Goal: Information Seeking & Learning: Obtain resource

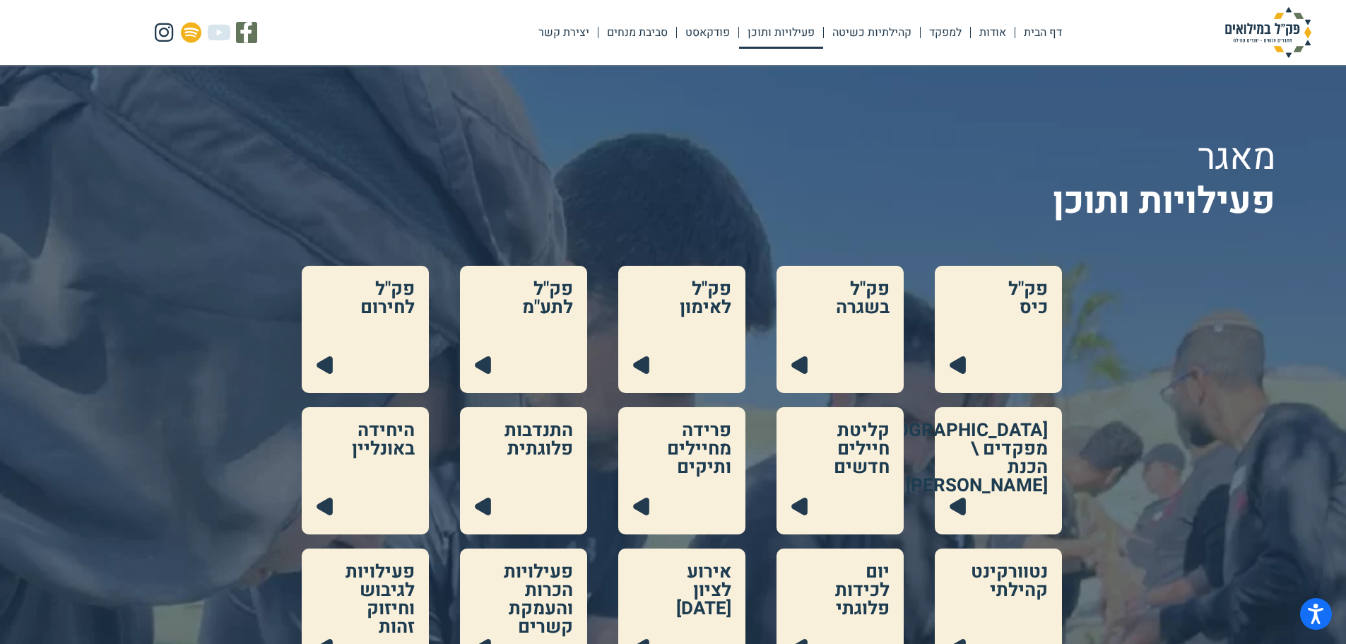
scroll to position [71, 0]
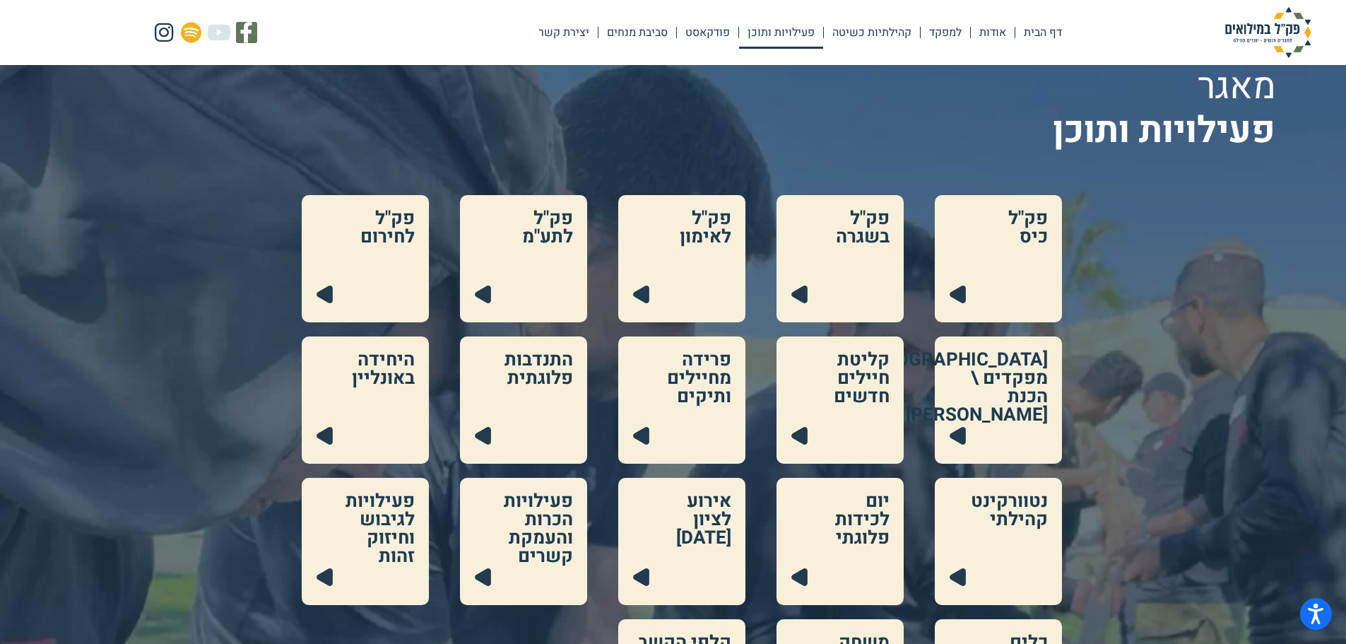
click at [675, 278] on link at bounding box center [681, 258] width 127 height 127
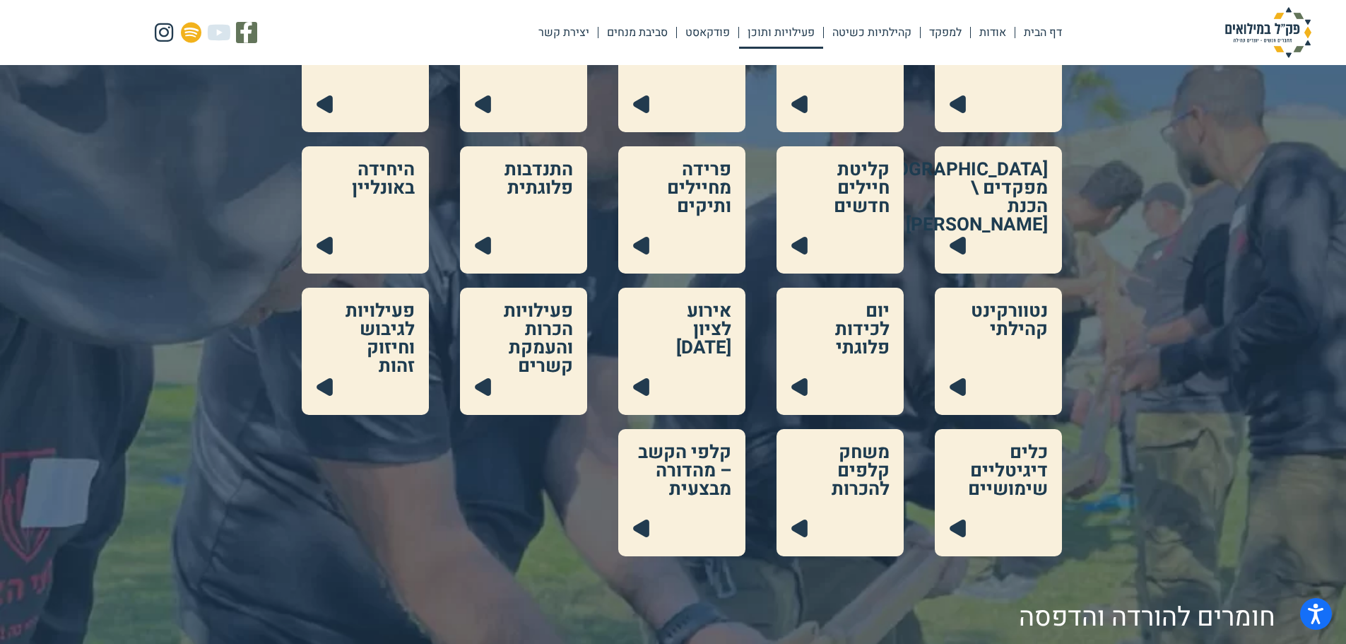
scroll to position [283, 0]
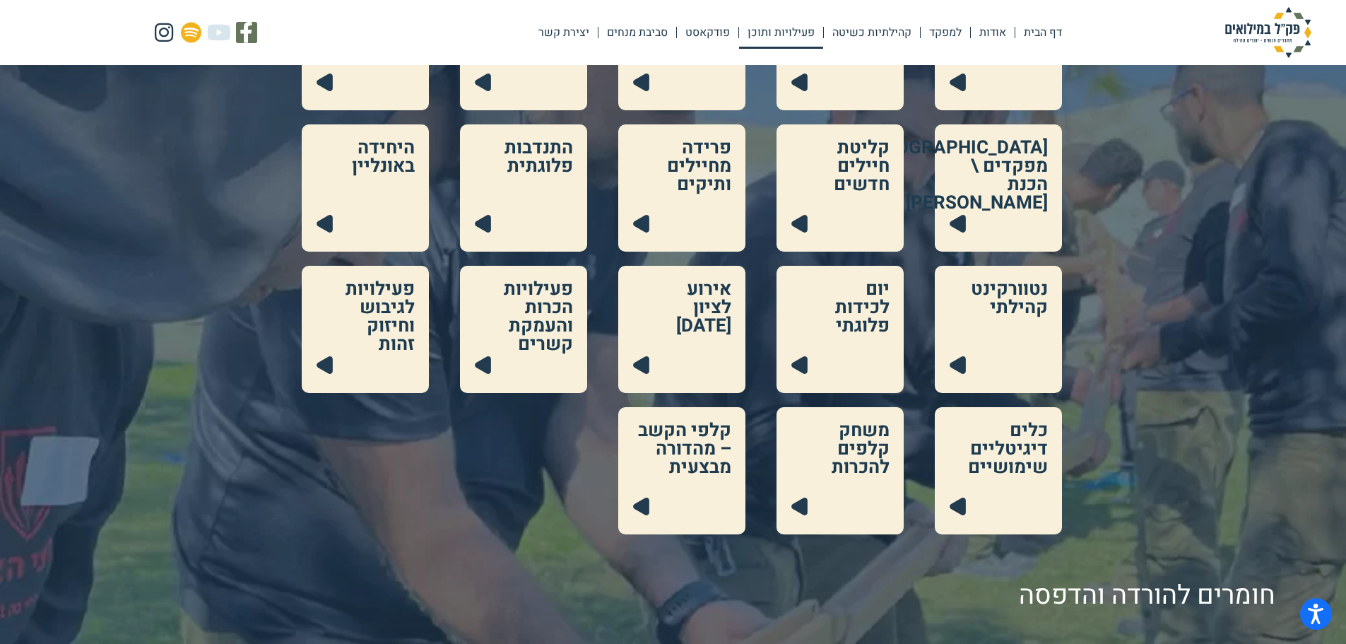
click at [892, 468] on link at bounding box center [839, 470] width 127 height 127
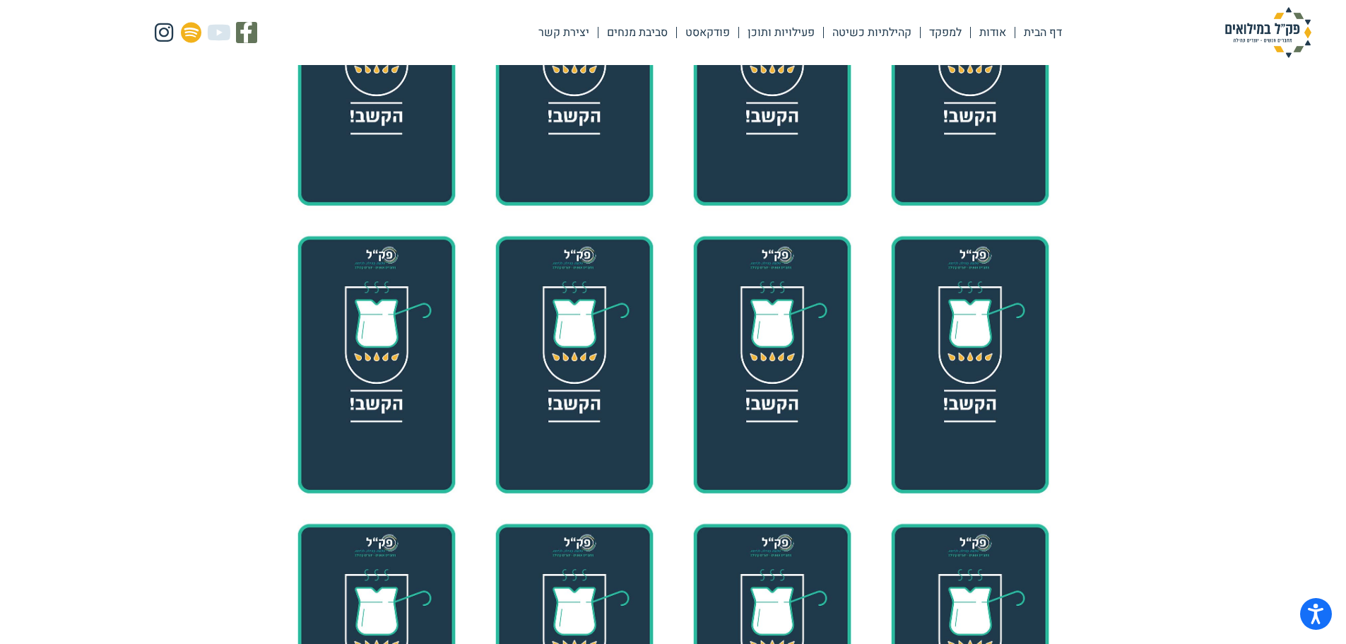
scroll to position [212, 0]
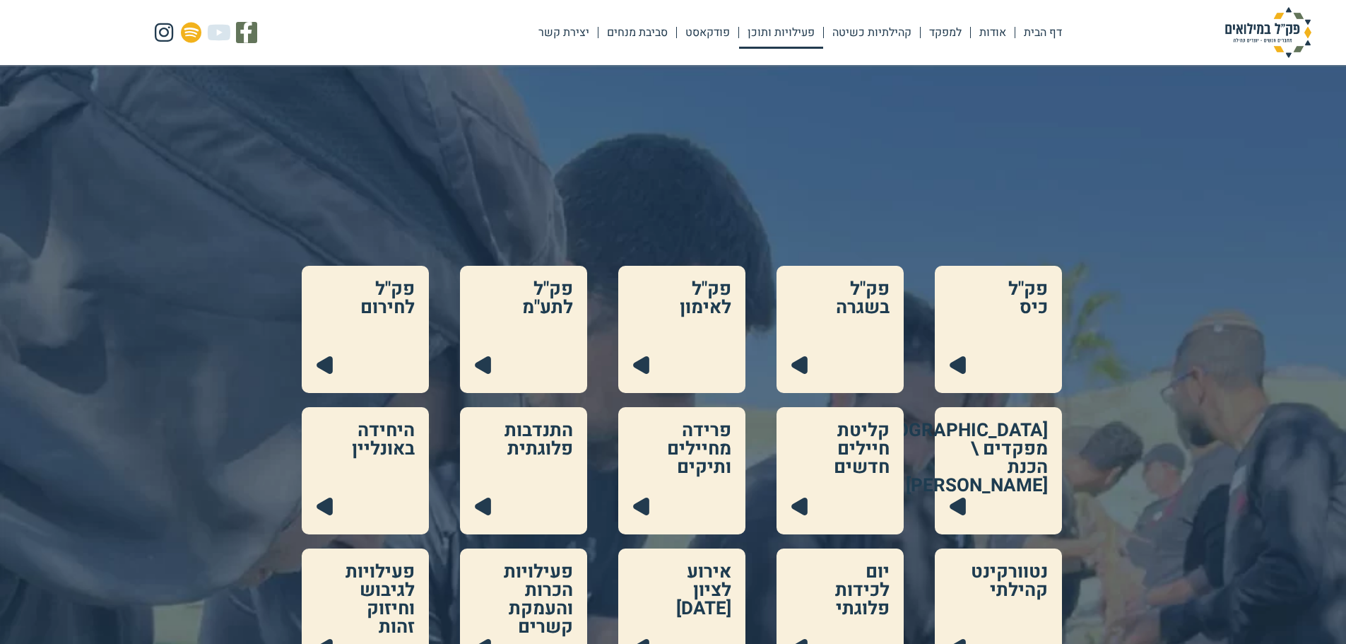
scroll to position [287, 0]
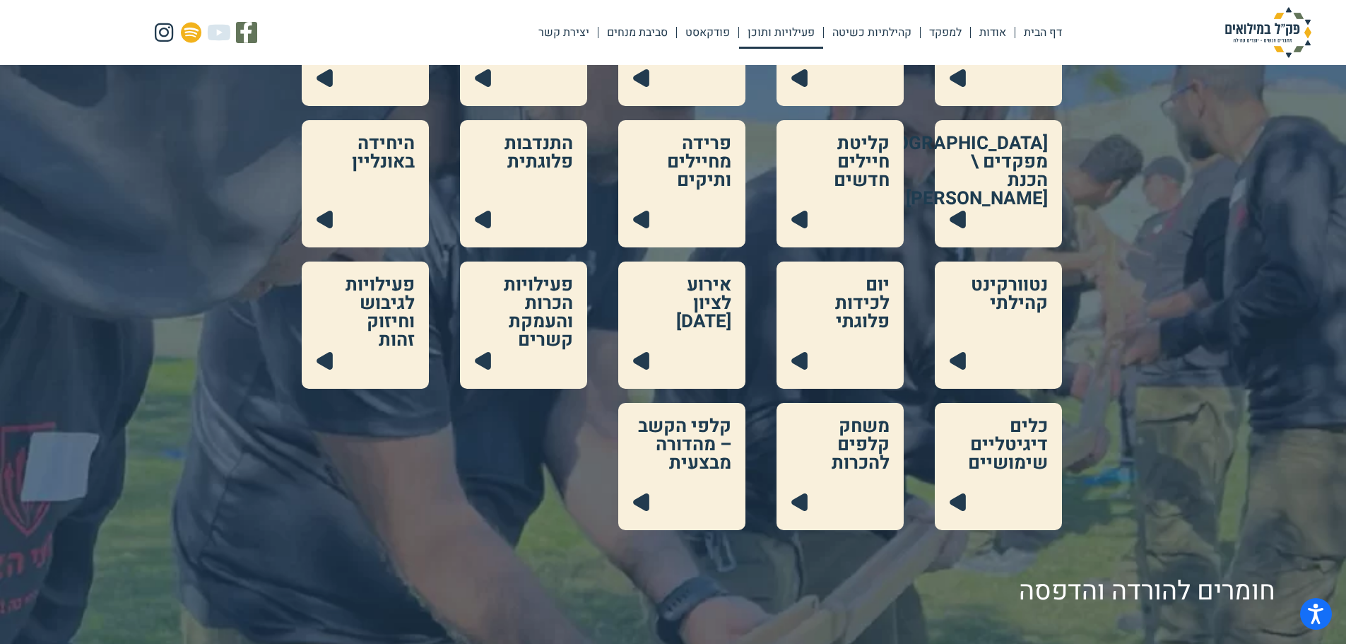
click at [1214, 594] on span "חומרים להורדה והדפסה" at bounding box center [1147, 591] width 256 height 39
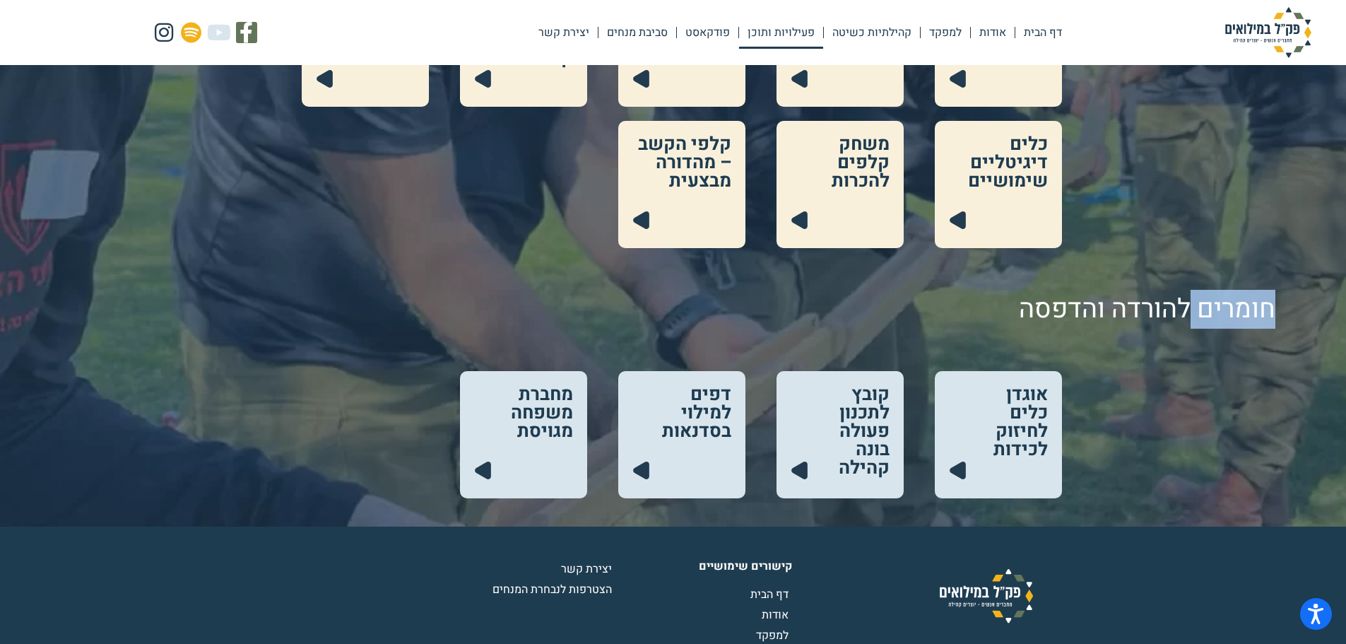
scroll to position [569, 0]
